Goal: Task Accomplishment & Management: Manage account settings

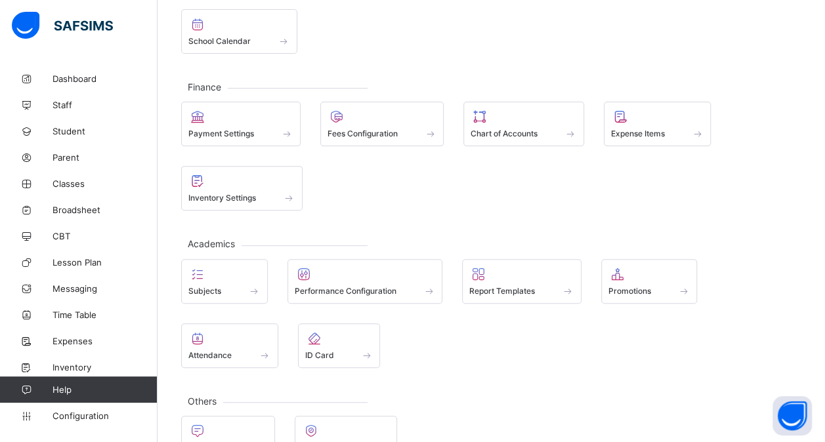
scroll to position [169, 0]
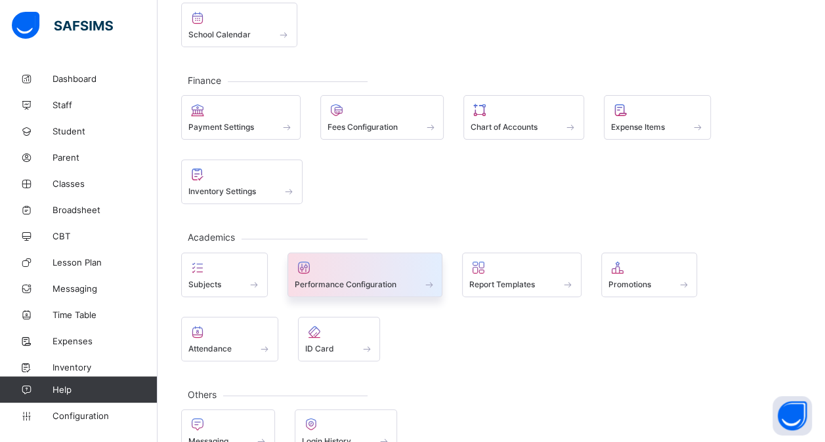
click at [360, 265] on div at bounding box center [365, 268] width 141 height 16
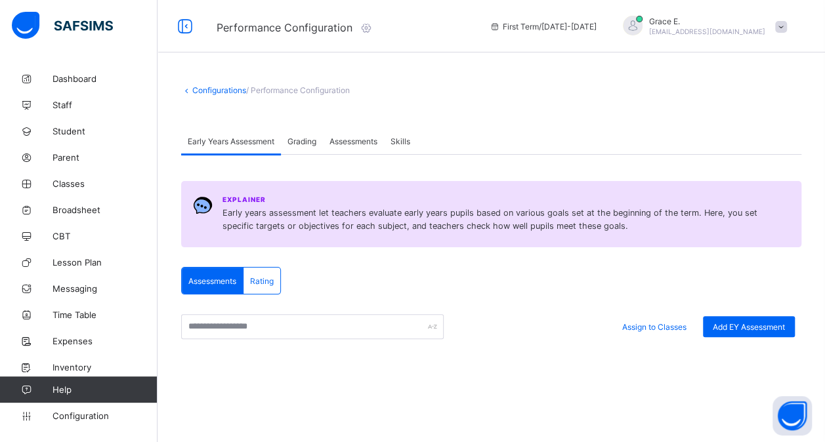
click at [355, 142] on span "Assessments" at bounding box center [354, 142] width 48 height 10
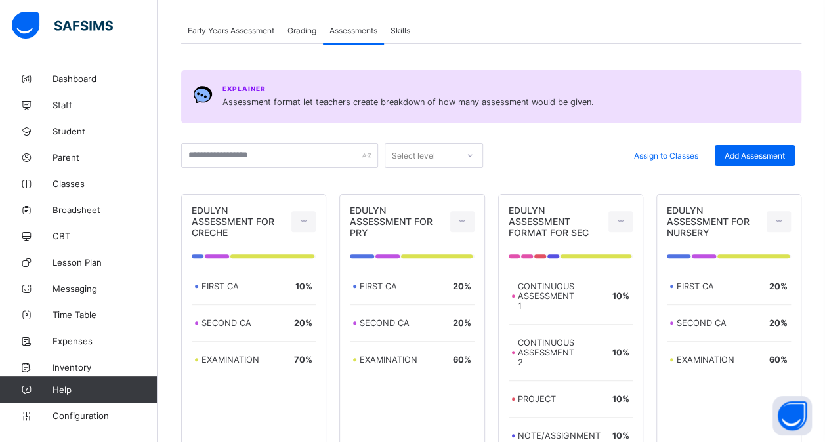
scroll to position [108, 0]
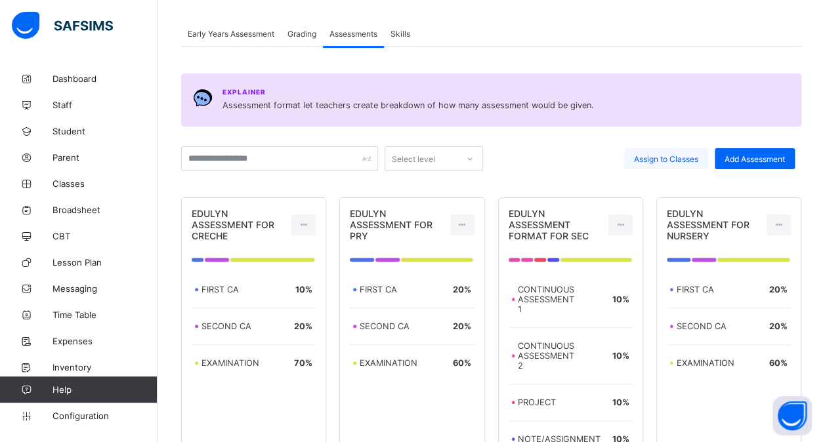
click at [662, 160] on span "Assign to Classes" at bounding box center [666, 159] width 64 height 10
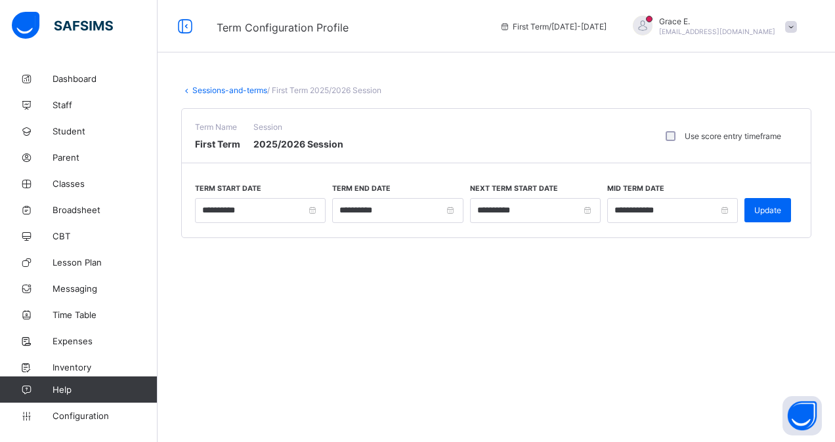
type input "**********"
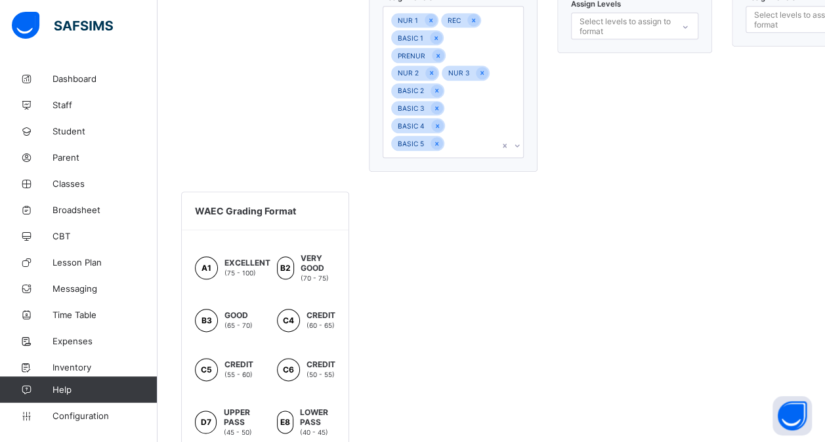
scroll to position [603, 0]
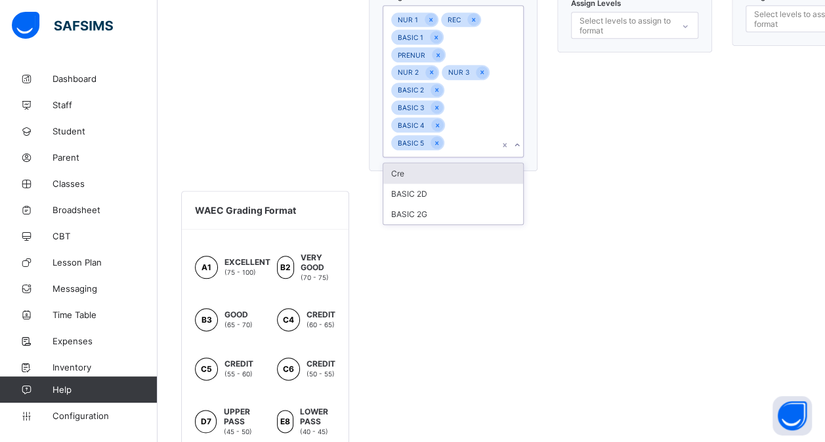
click at [479, 138] on div "NUR 1 REC BASIC 1 PRENUR NUR 2 NUR 3 BASIC 2 BASIC 3 BASIC 4 BASIC 5" at bounding box center [440, 81] width 115 height 151
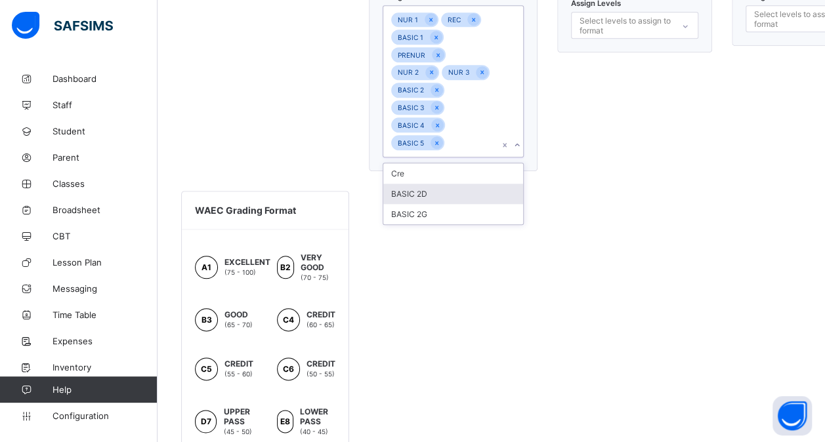
click at [467, 184] on div "BASIC 2D" at bounding box center [453, 194] width 140 height 20
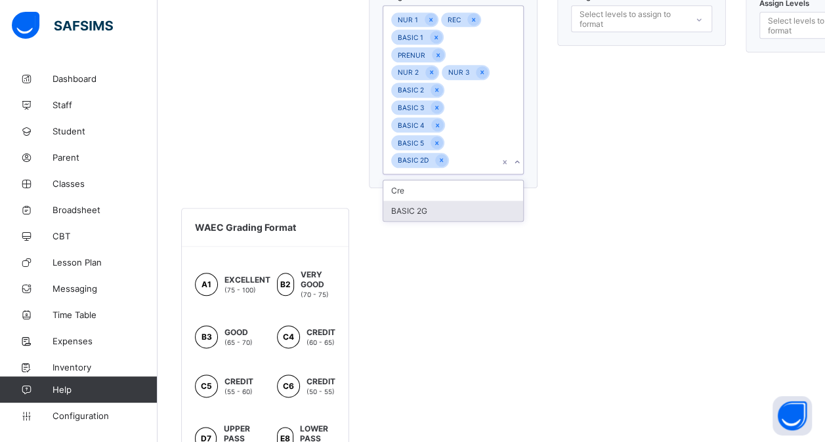
click at [435, 213] on div "BASIC 2G" at bounding box center [453, 211] width 140 height 20
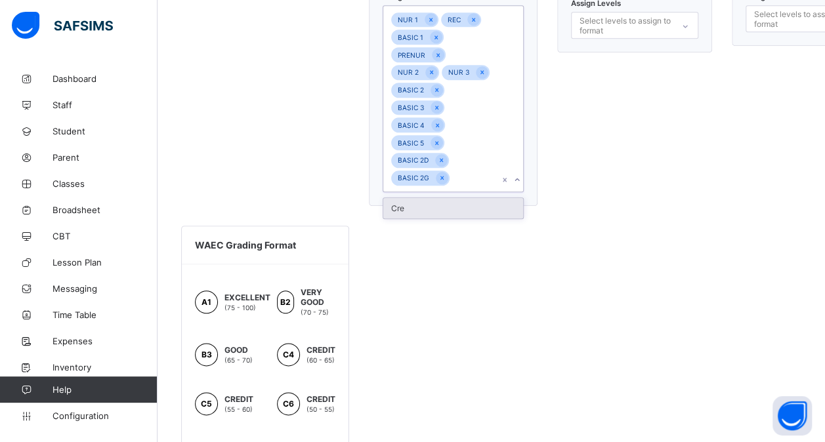
click at [448, 205] on div "Cre" at bounding box center [453, 208] width 140 height 20
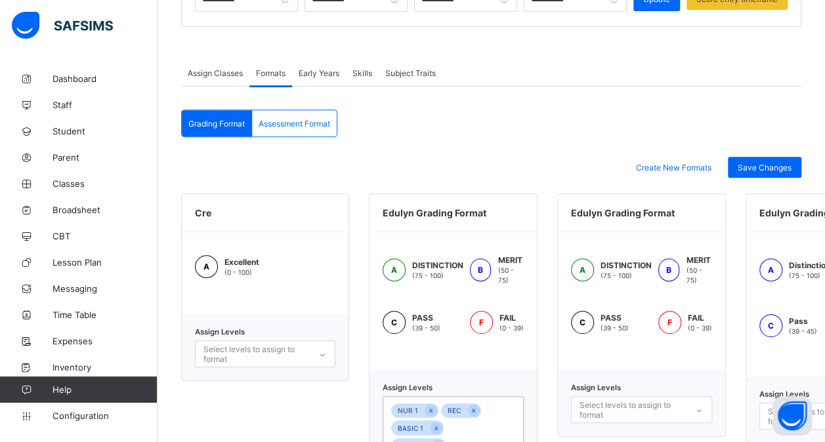
scroll to position [204, 0]
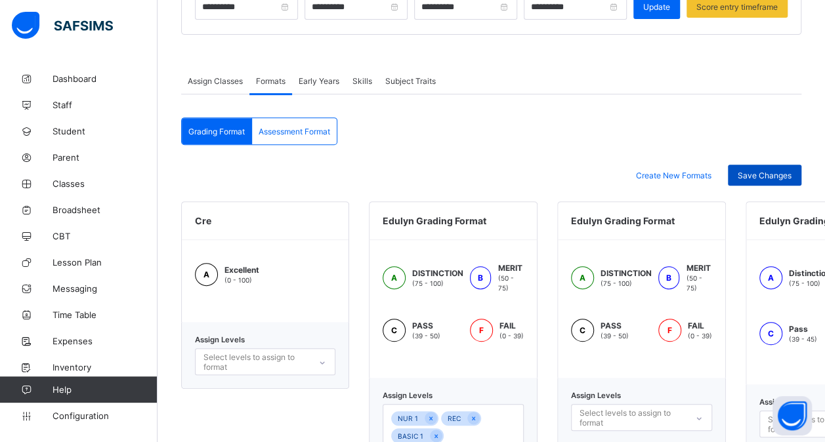
click at [775, 172] on span "Save Changes" at bounding box center [765, 176] width 54 height 10
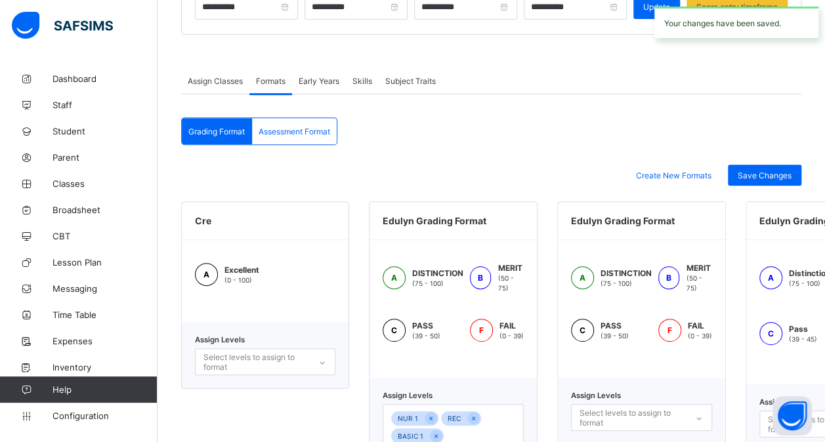
click at [289, 131] on span "Assessment Format" at bounding box center [295, 132] width 72 height 10
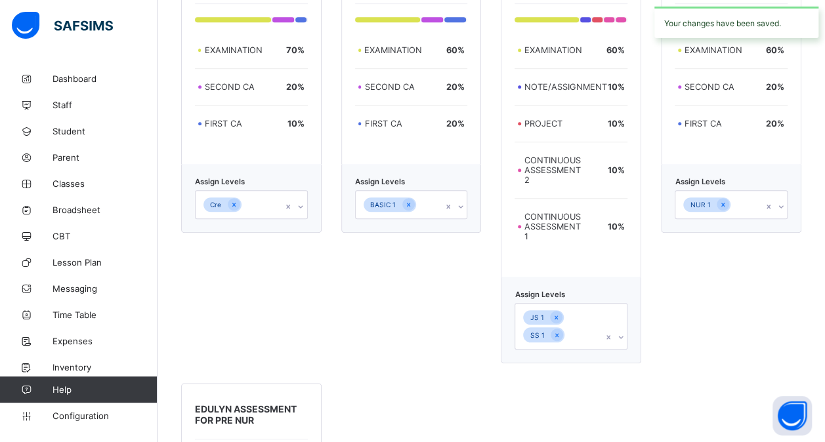
scroll to position [457, 0]
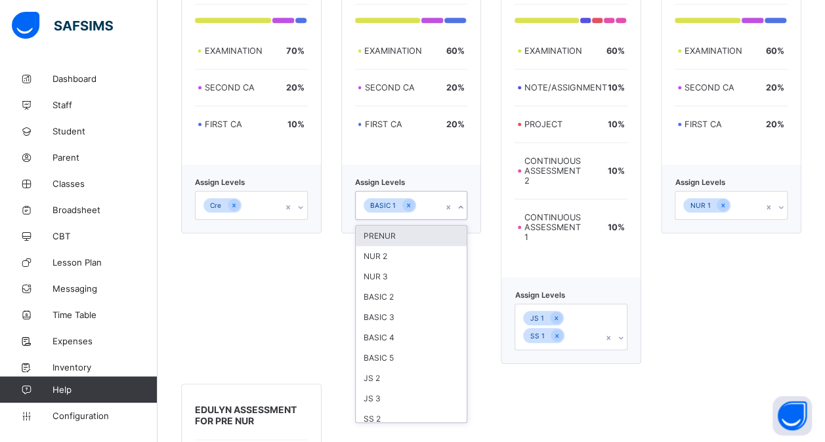
click at [433, 211] on div "BASIC 1" at bounding box center [399, 206] width 87 height 28
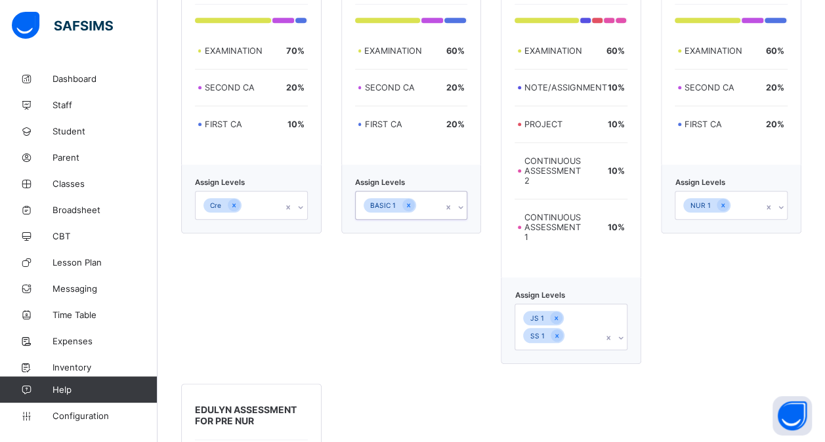
click at [433, 211] on div "BASIC 1" at bounding box center [399, 206] width 87 height 28
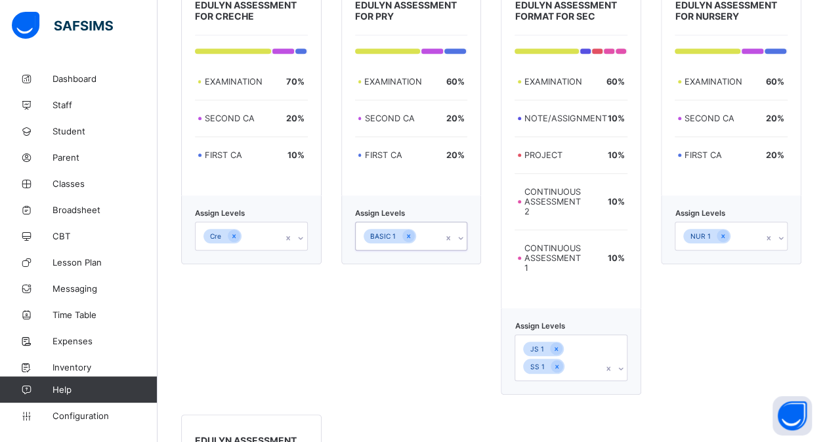
scroll to position [425, 0]
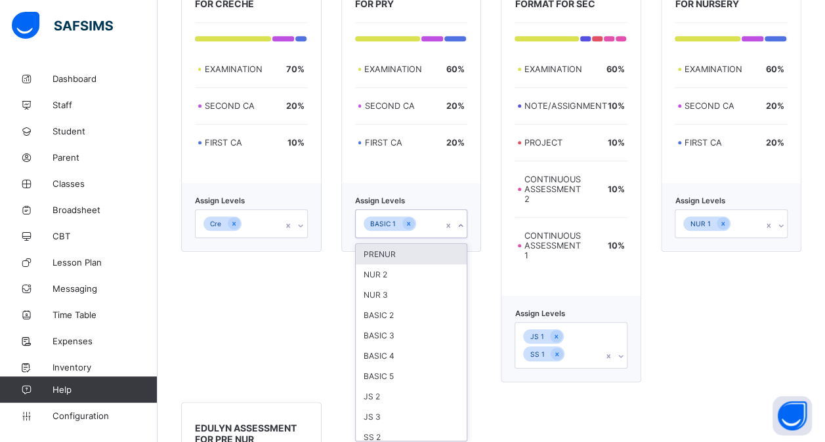
click at [433, 237] on div "Assign Levels option PRENUR focused, 1 of 13. 13 results available. Use Up and …" at bounding box center [411, 217] width 140 height 69
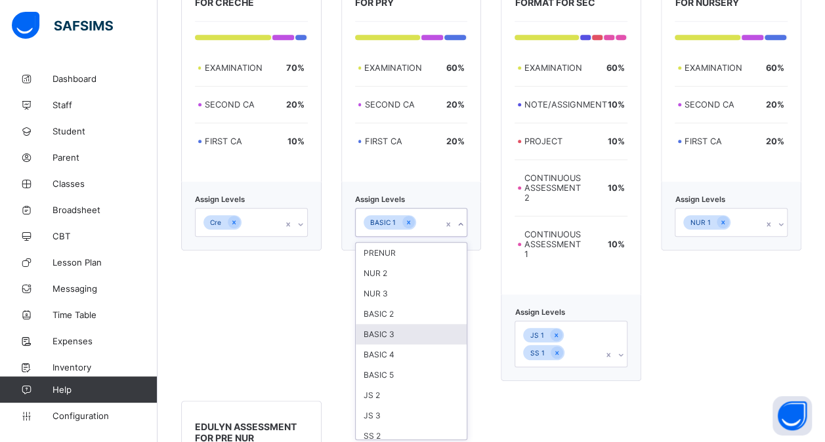
click at [432, 326] on div "BASIC 3" at bounding box center [412, 334] width 112 height 20
click at [421, 335] on div "BASIC 2" at bounding box center [412, 332] width 112 height 20
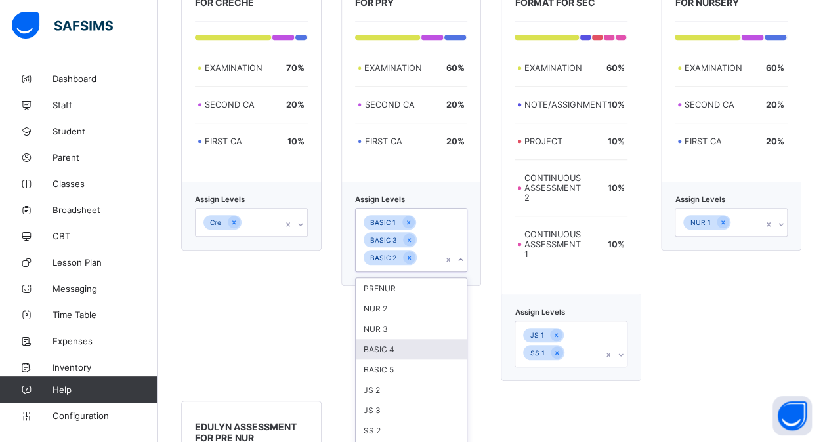
click at [406, 344] on div "BASIC 4" at bounding box center [412, 349] width 112 height 20
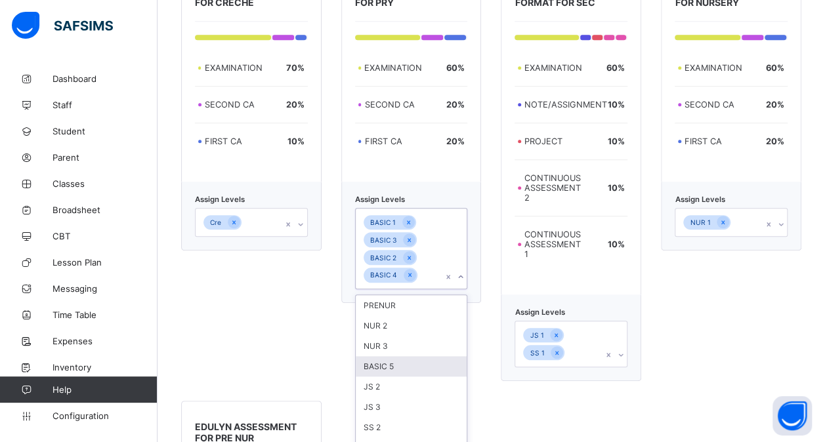
click at [399, 356] on div "BASIC 5" at bounding box center [412, 366] width 112 height 20
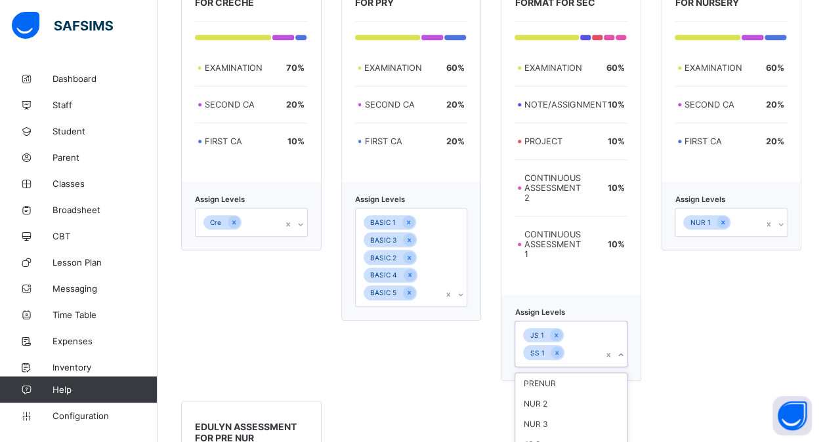
scroll to position [554, 0]
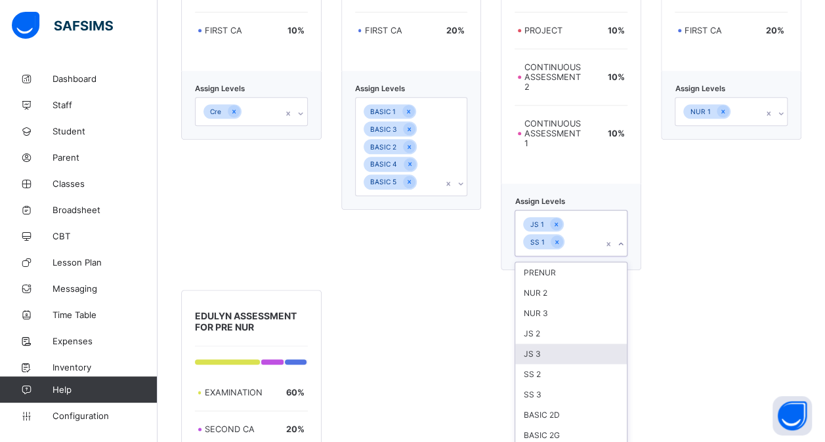
click at [589, 257] on div "option JS 3 focused, 5 of 9. 9 results available. Use Up and Down to choose opt…" at bounding box center [571, 233] width 113 height 47
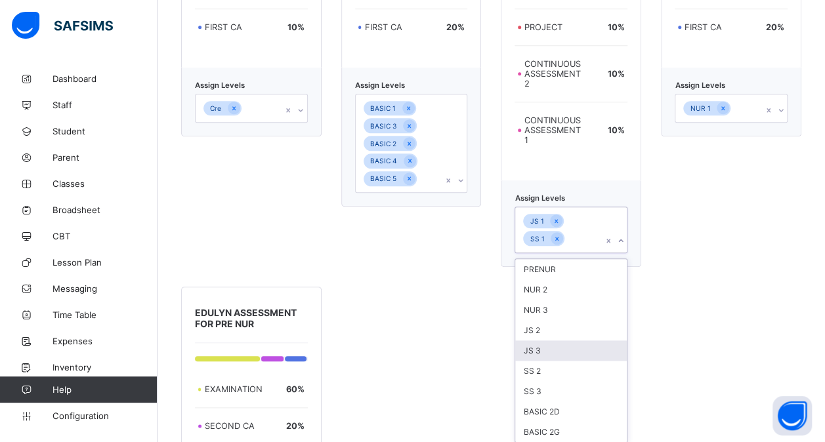
click at [577, 346] on div "JS 3" at bounding box center [571, 351] width 112 height 20
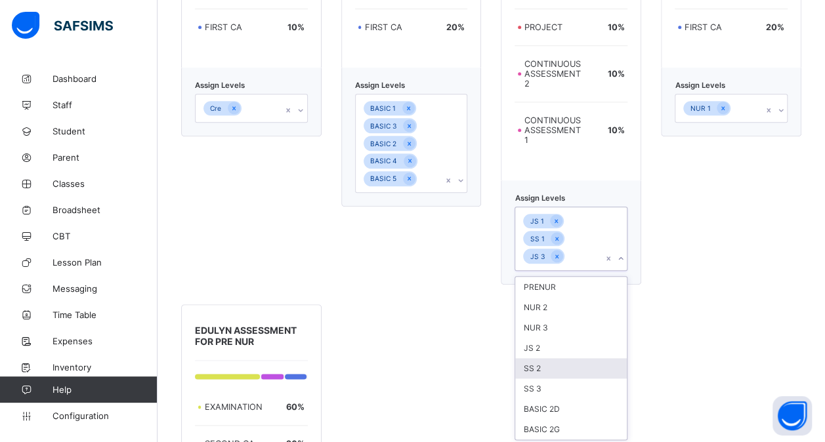
click at [565, 358] on div "SS 2" at bounding box center [571, 368] width 112 height 20
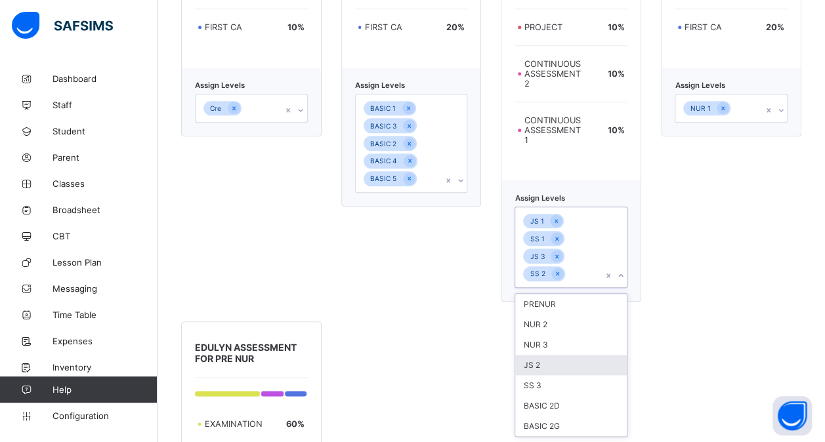
click at [544, 367] on div "JS 2" at bounding box center [571, 365] width 112 height 20
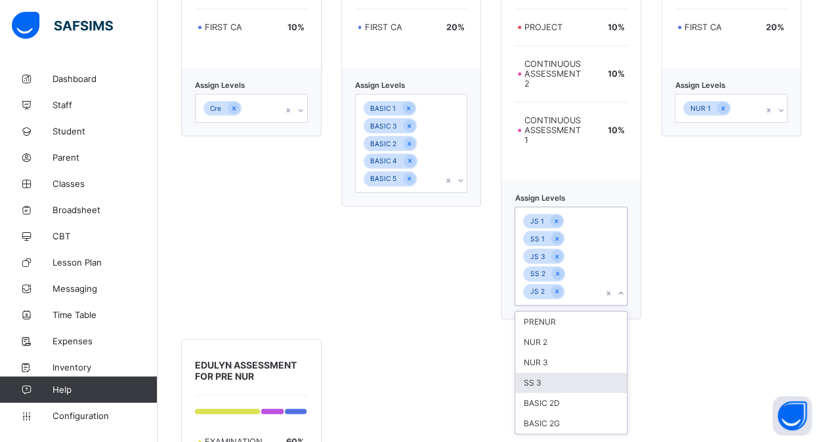
click at [528, 379] on div "SS 3" at bounding box center [571, 383] width 112 height 20
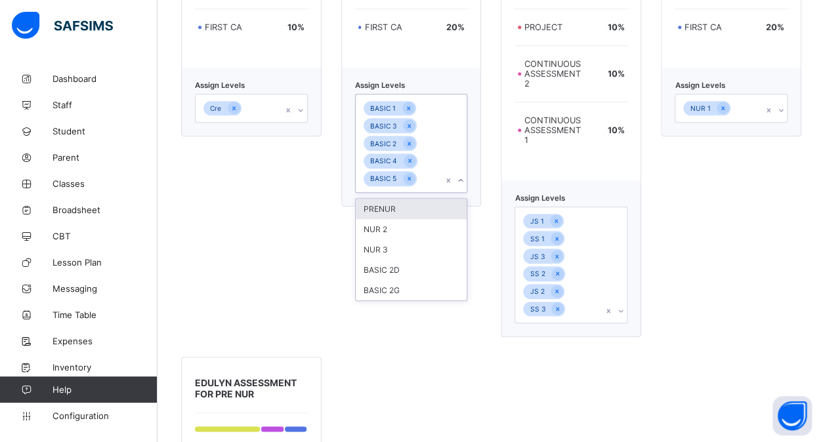
click at [425, 181] on div "BASIC 1 BASIC 3 BASIC 2 BASIC 4 BASIC 5" at bounding box center [399, 144] width 87 height 98
click at [410, 266] on div "BASIC 2D" at bounding box center [412, 270] width 112 height 20
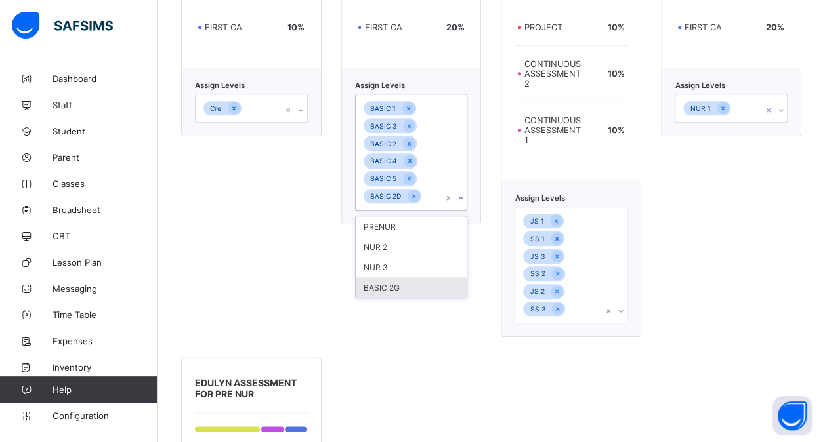
click at [391, 281] on div "BASIC 2G" at bounding box center [412, 288] width 112 height 20
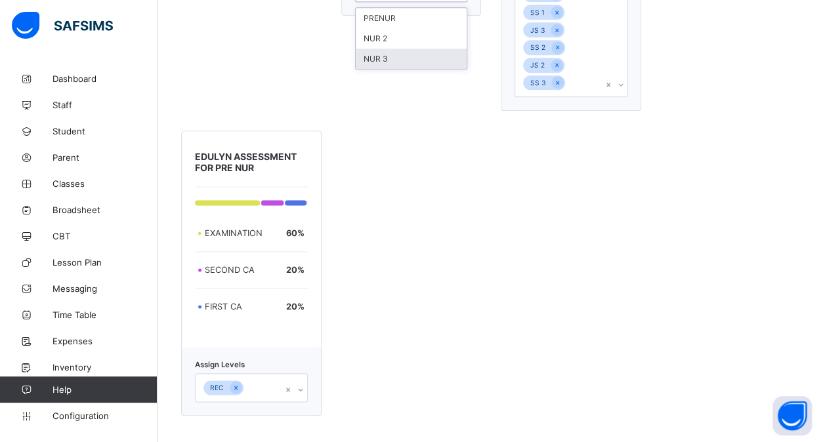
scroll to position [806, 0]
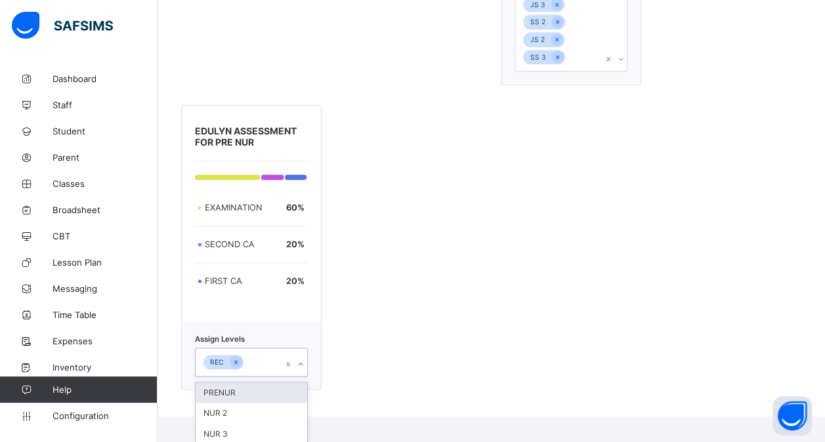
click at [270, 377] on div "option PRENUR focused, 1 of 3. 3 results available. Use Up and Down to choose o…" at bounding box center [251, 362] width 113 height 29
click at [261, 394] on div "PRENUR" at bounding box center [252, 393] width 112 height 20
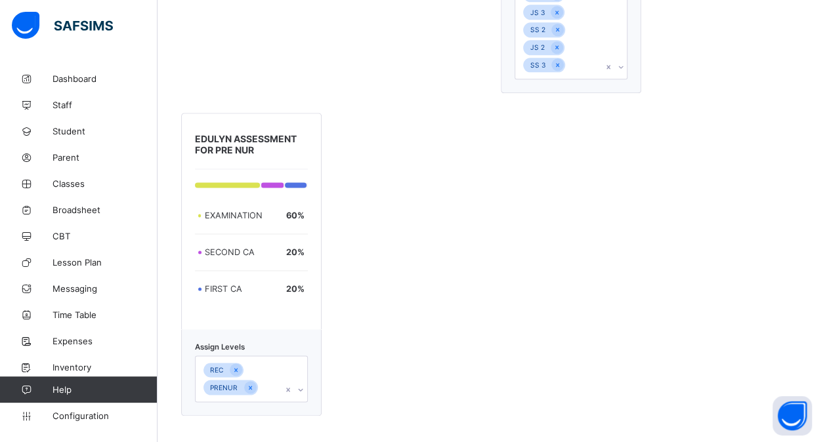
click at [531, 270] on div "EDULYN ASSESSMENT FOR CRECHE EXAMINATION 70 % SECOND CA 20 % FIRST CA 10 % Assi…" at bounding box center [491, 11] width 620 height 809
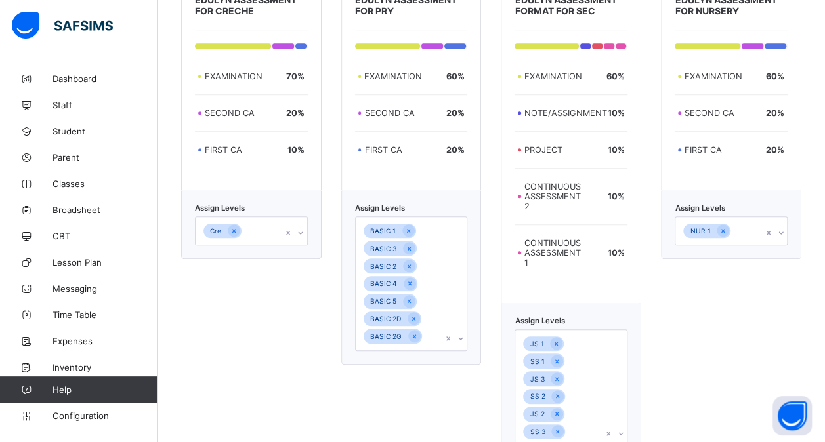
scroll to position [428, 0]
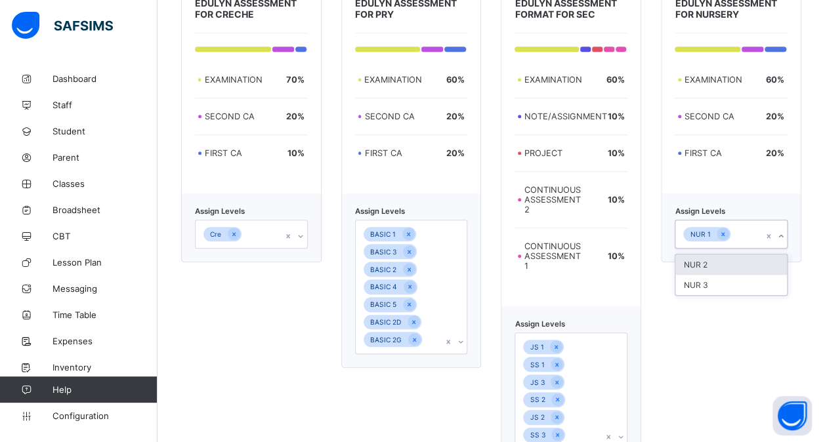
click at [751, 234] on div "NUR 1" at bounding box center [719, 235] width 87 height 28
click at [740, 275] on div "NUR 3" at bounding box center [732, 285] width 112 height 20
click at [744, 277] on div "NUR 2" at bounding box center [732, 282] width 112 height 20
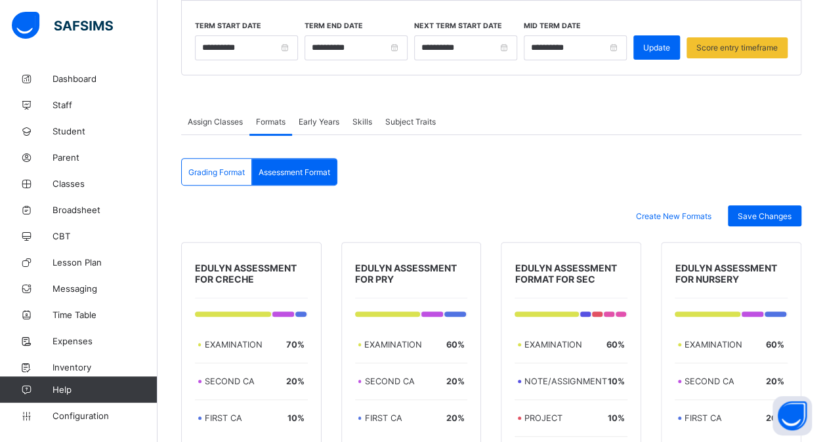
scroll to position [158, 0]
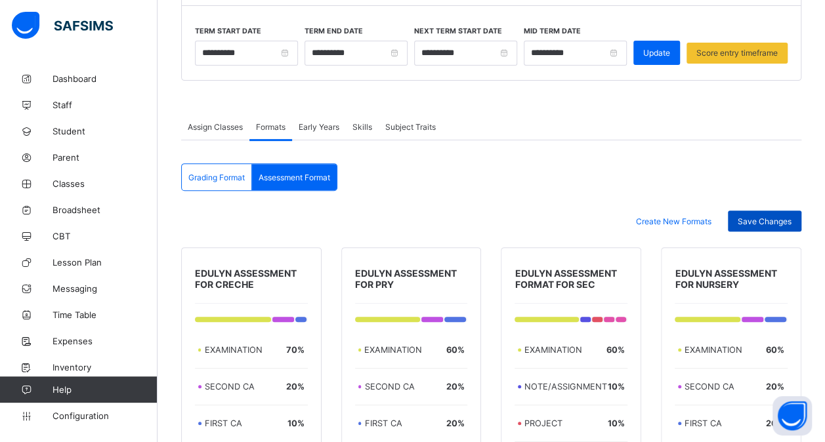
click at [771, 217] on span "Save Changes" at bounding box center [765, 222] width 54 height 10
click at [758, 217] on span "Save Changes" at bounding box center [765, 222] width 54 height 10
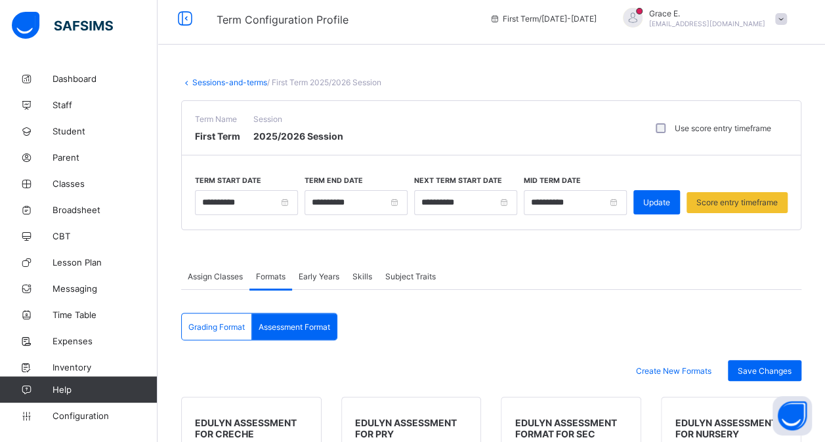
scroll to position [0, 0]
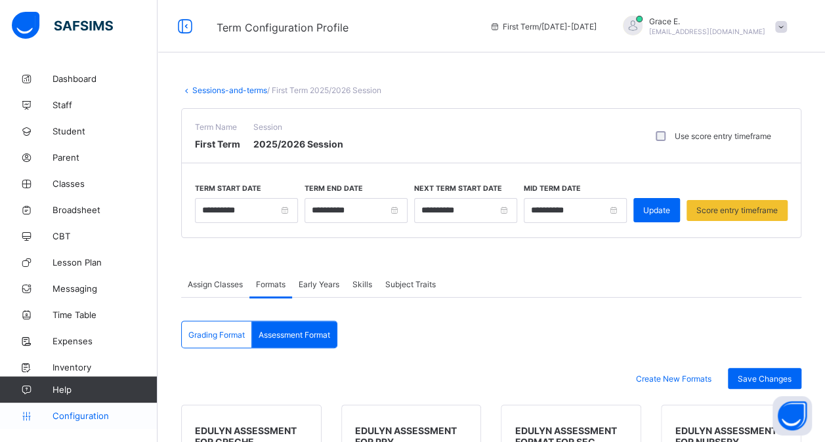
click at [91, 418] on span "Configuration" at bounding box center [105, 416] width 104 height 11
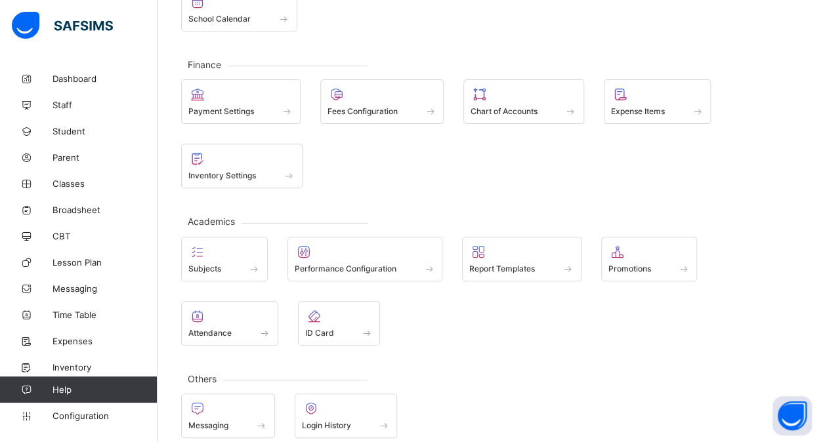
scroll to position [185, 0]
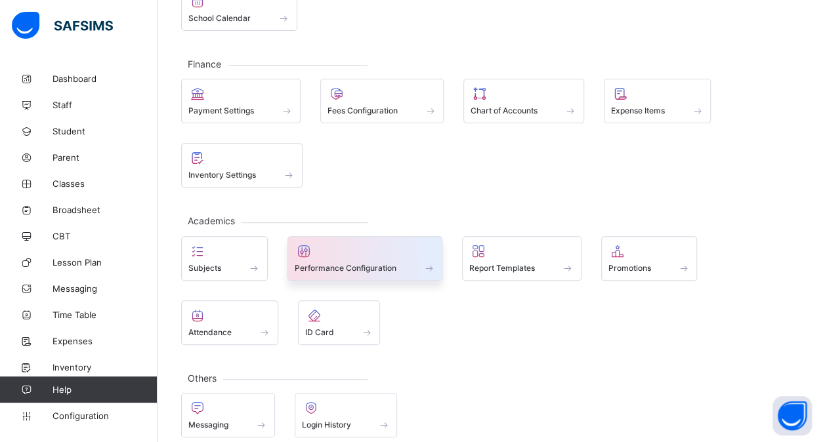
click at [361, 259] on span at bounding box center [365, 260] width 141 height 3
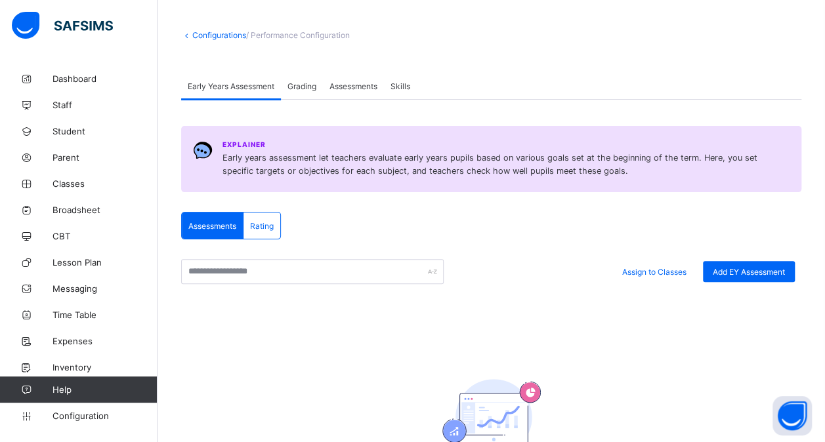
scroll to position [54, 0]
click at [308, 95] on div "Grading" at bounding box center [302, 87] width 42 height 26
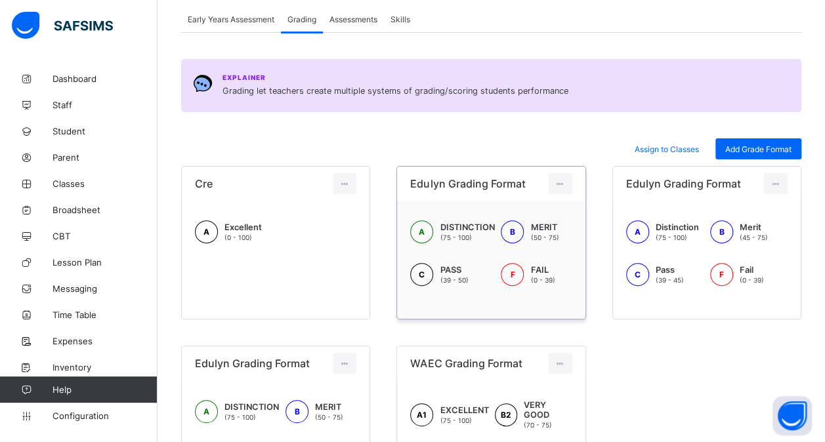
scroll to position [81, 0]
